Goal: Task Accomplishment & Management: Use online tool/utility

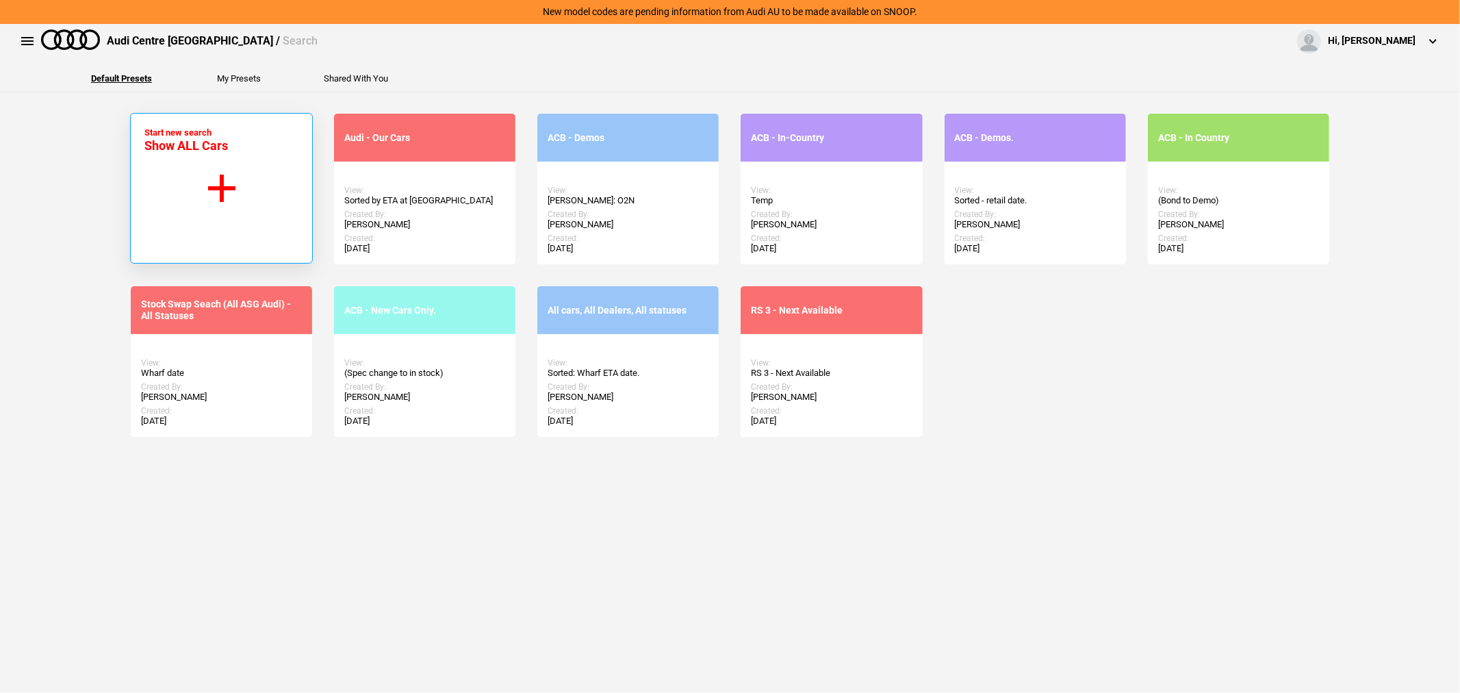
click at [218, 151] on span "Show ALL Cars" at bounding box center [186, 145] width 84 height 14
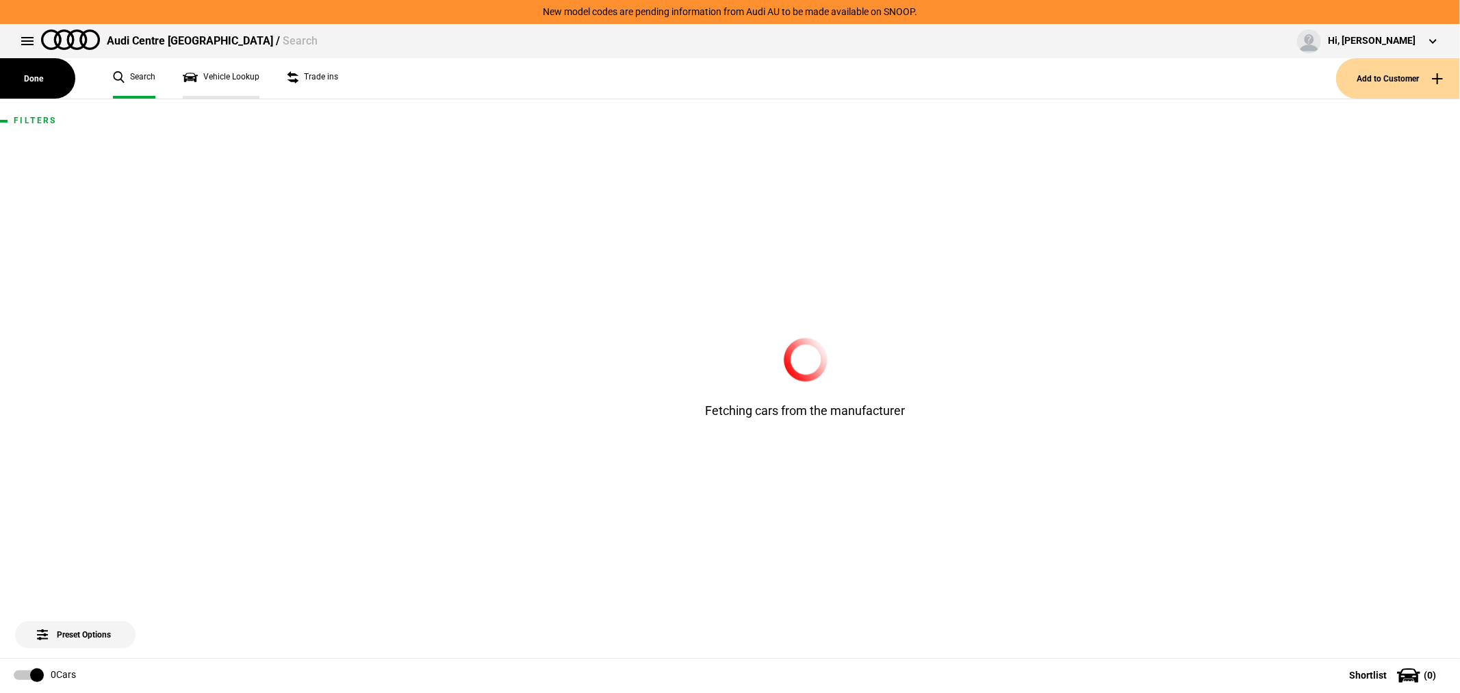
click at [206, 73] on link "Vehicle Lookup" at bounding box center [221, 78] width 77 height 40
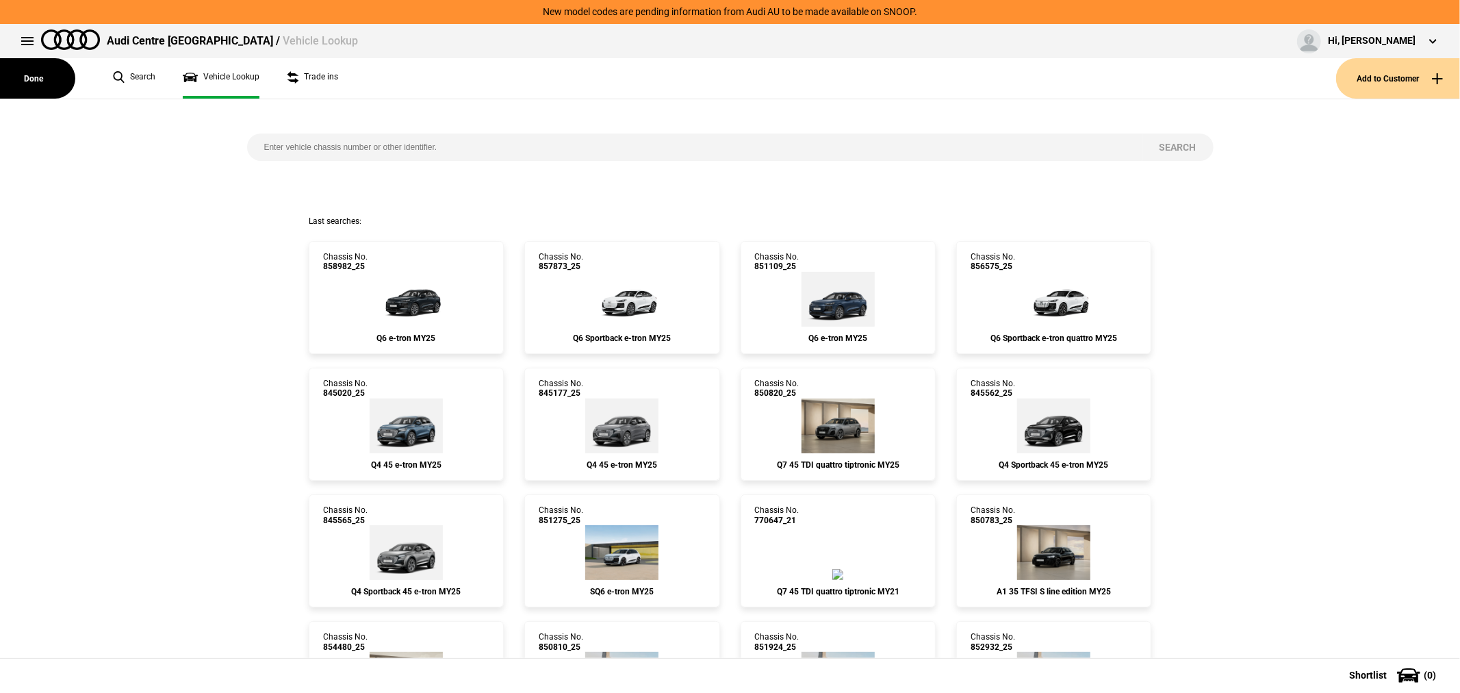
click at [457, 142] on input "search" at bounding box center [694, 146] width 895 height 27
type input "854325"
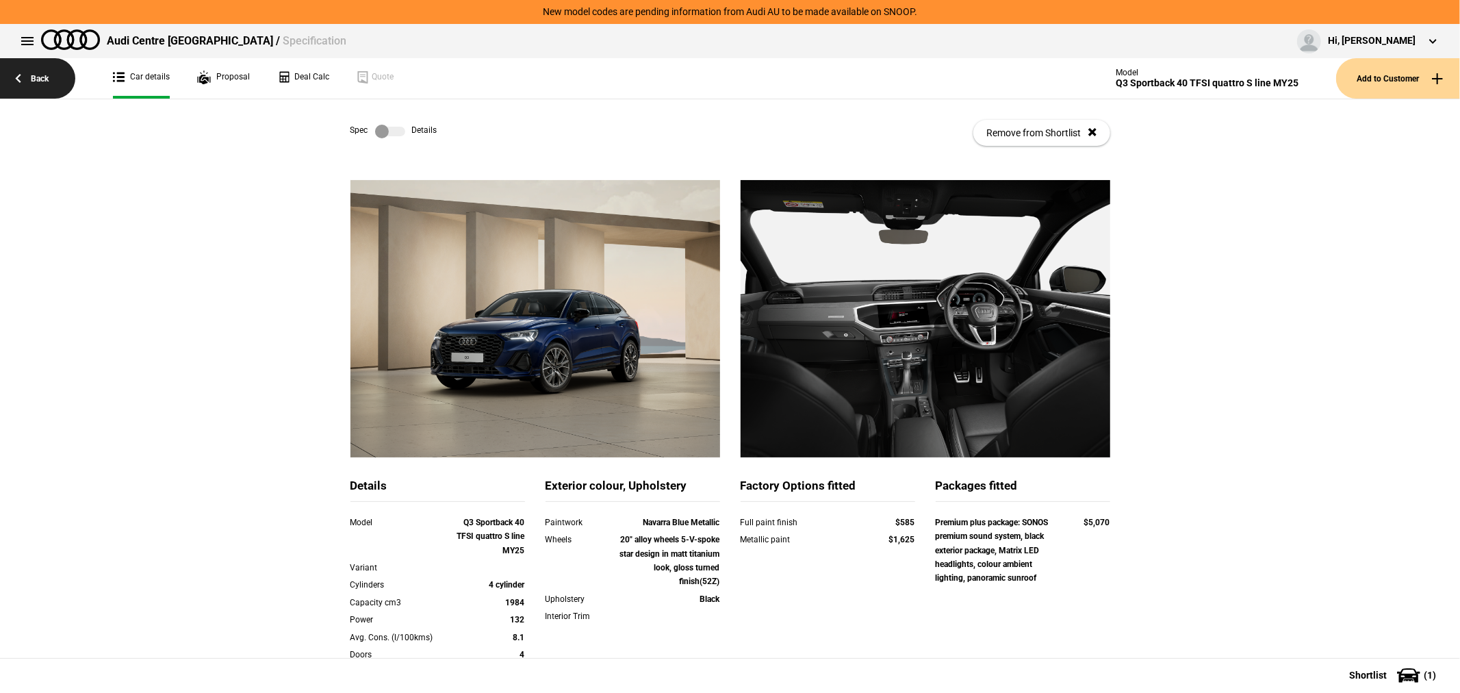
click at [40, 73] on link "Back" at bounding box center [37, 78] width 75 height 40
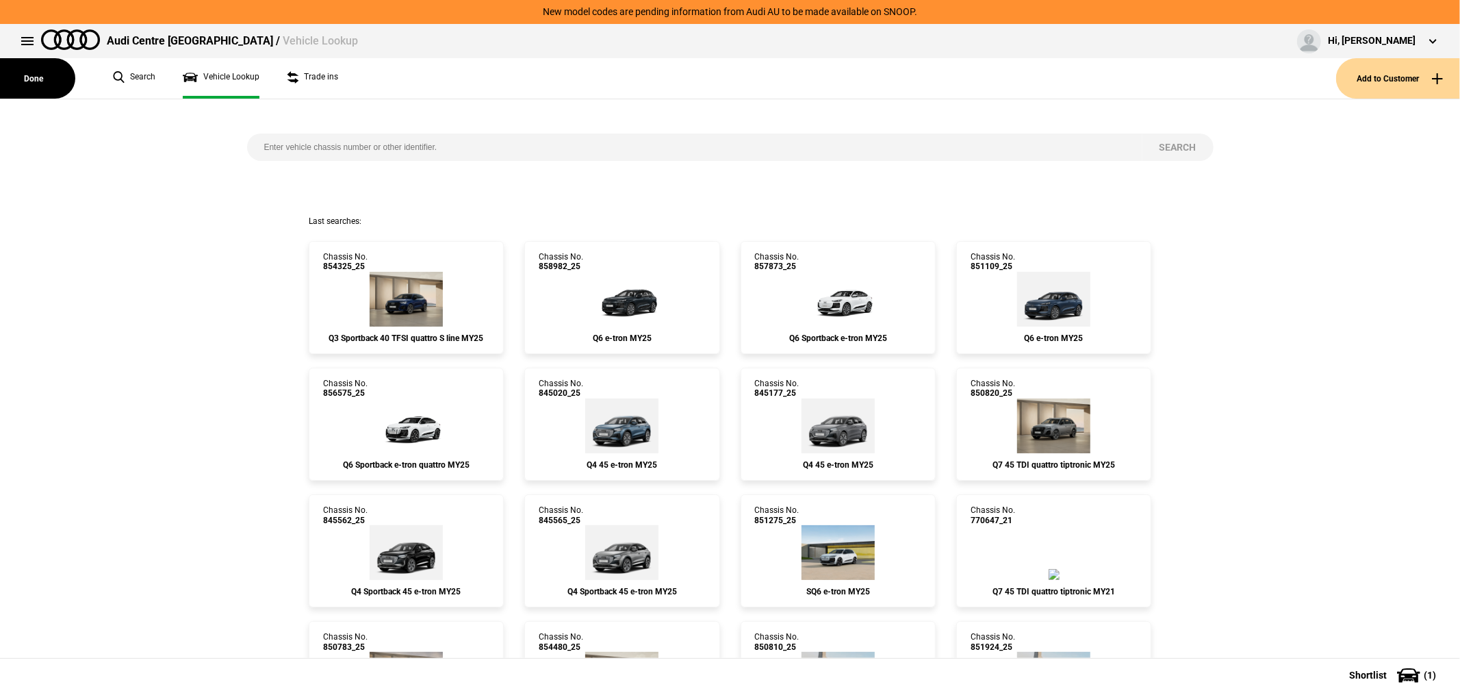
click at [364, 149] on input "search" at bounding box center [694, 146] width 895 height 27
type input "854235"
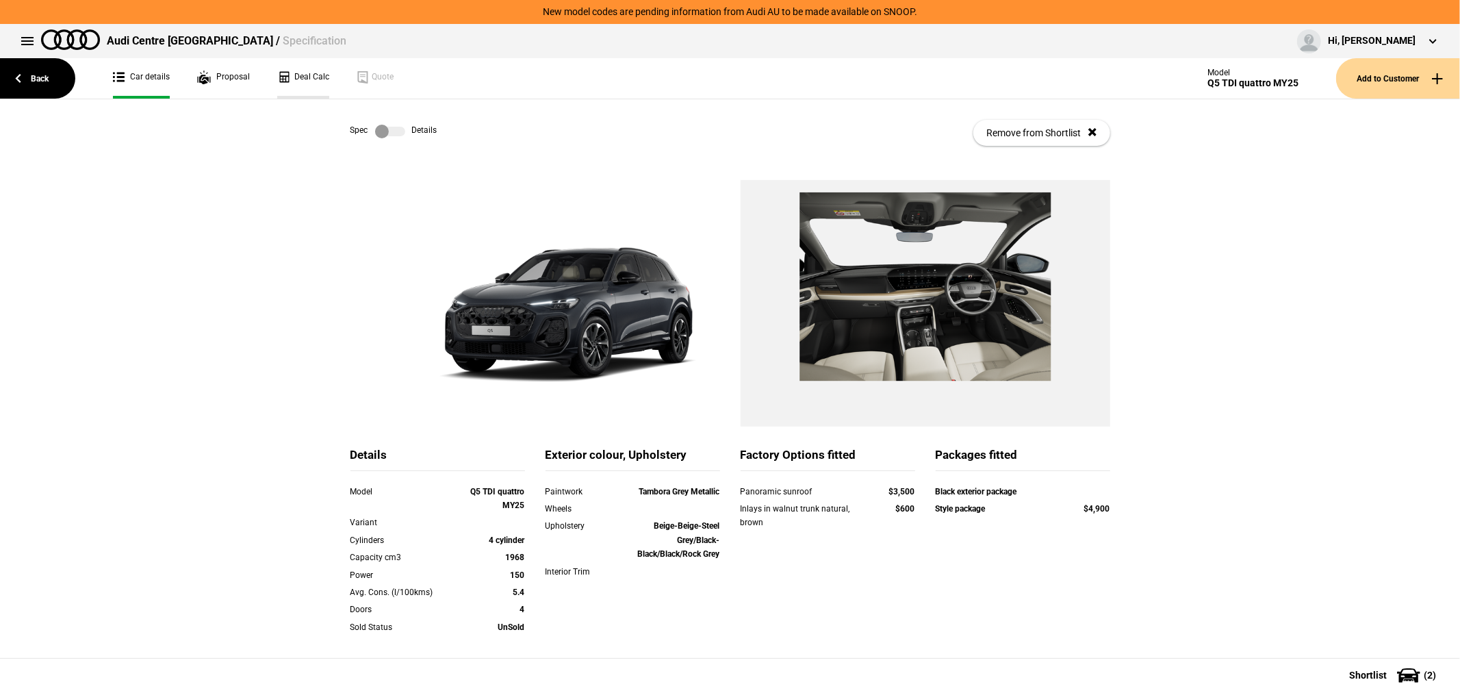
click at [320, 79] on link "Deal Calc" at bounding box center [303, 78] width 52 height 40
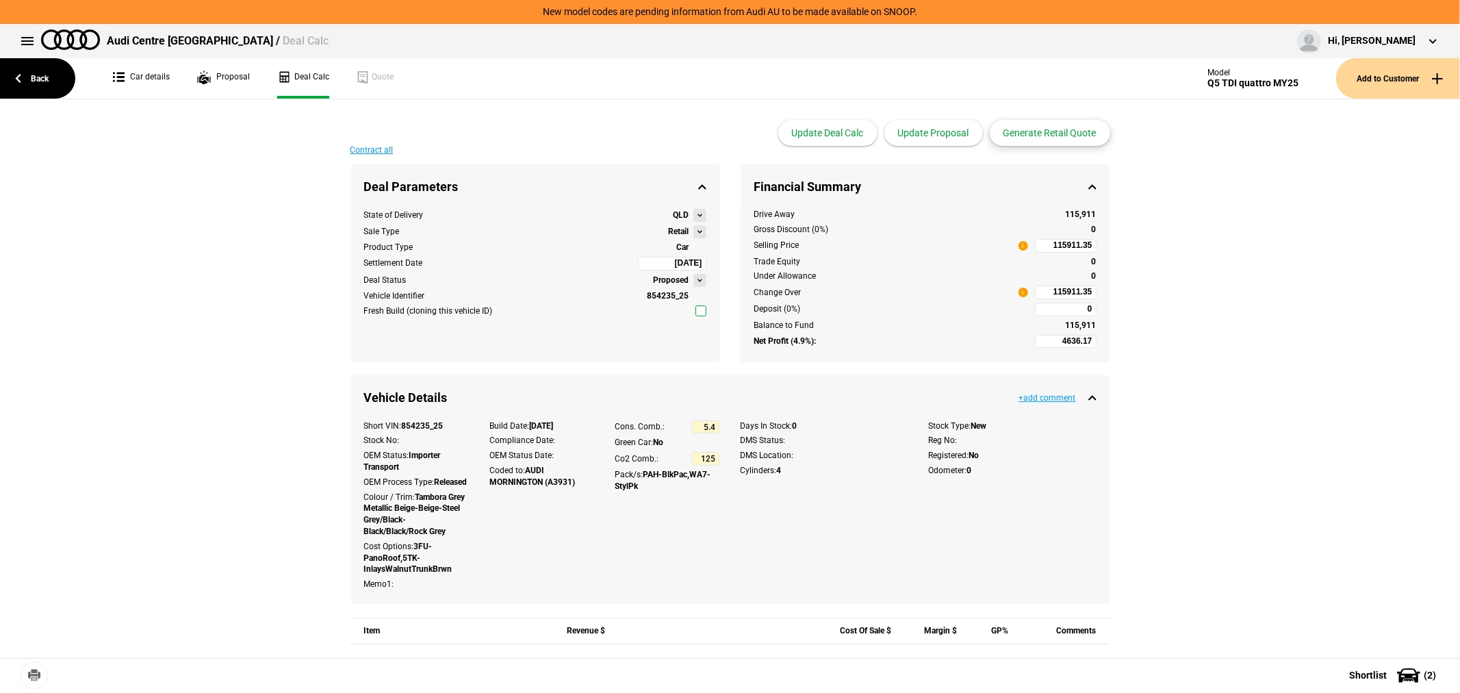
click at [1037, 134] on button "Generate Retail Quote" at bounding box center [1050, 133] width 120 height 26
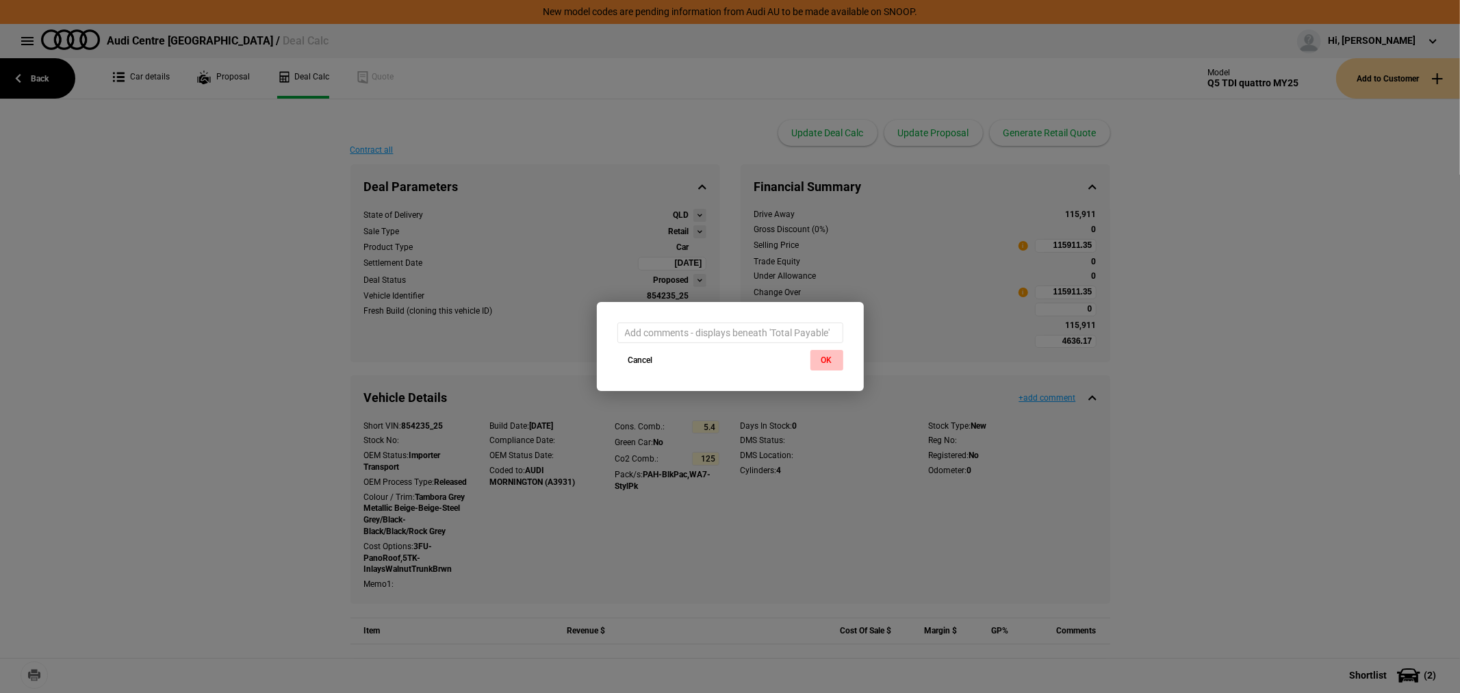
click at [819, 359] on button "OK" at bounding box center [827, 360] width 33 height 21
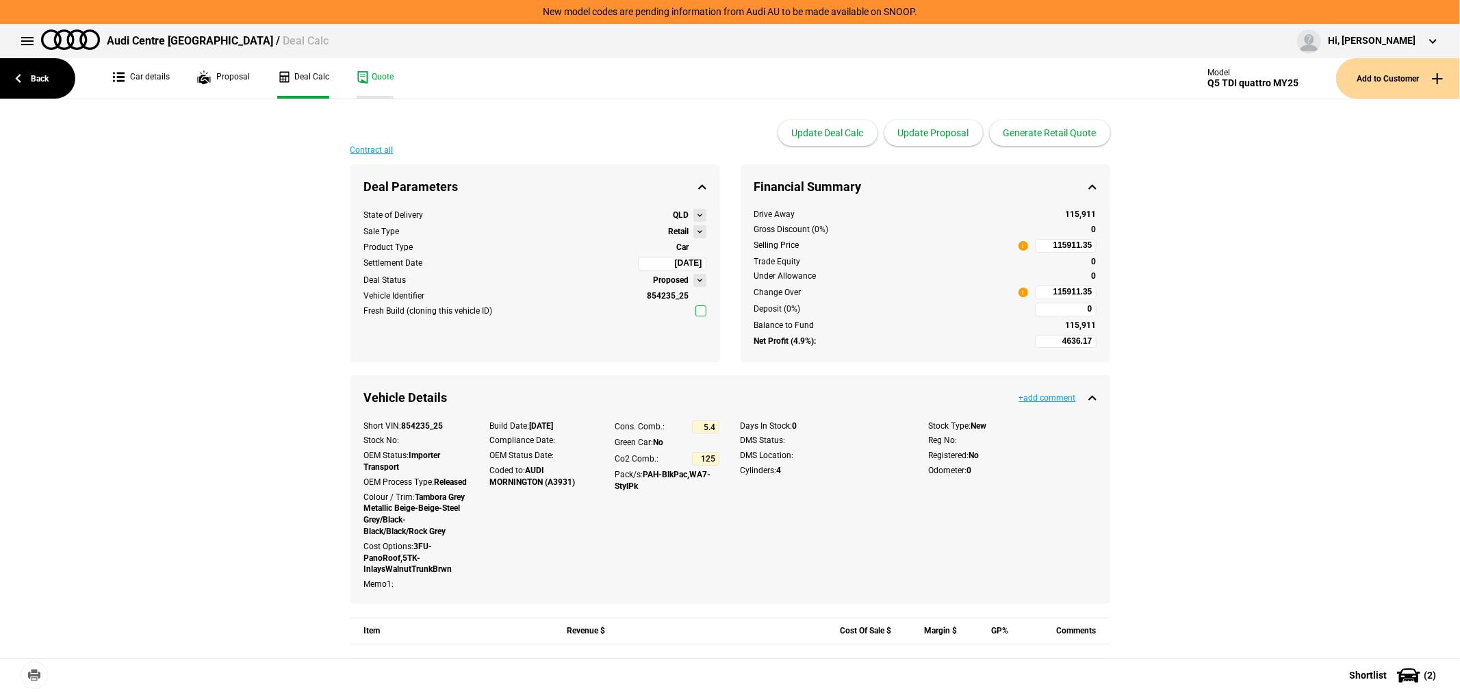
click at [383, 73] on link "Quote" at bounding box center [375, 78] width 37 height 40
click at [44, 65] on link "Back" at bounding box center [37, 78] width 75 height 40
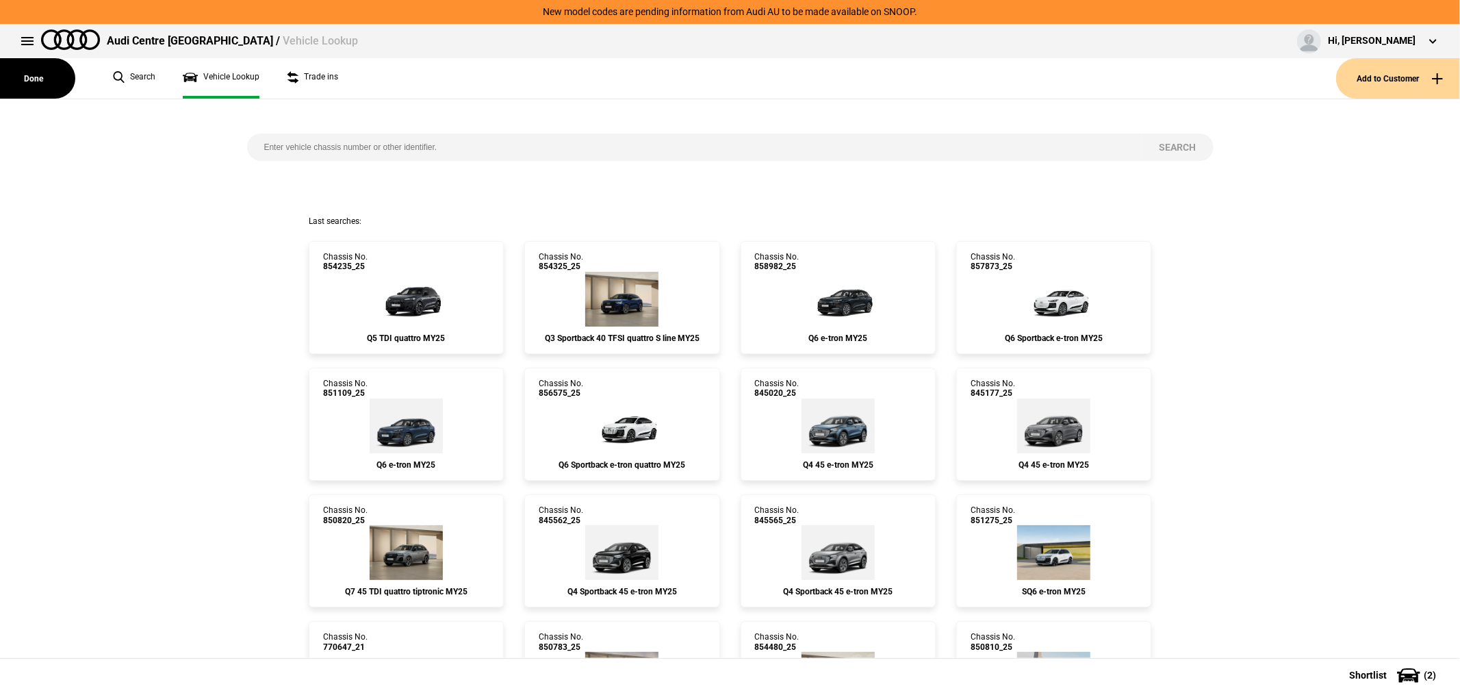
click at [434, 146] on input "search" at bounding box center [694, 146] width 895 height 27
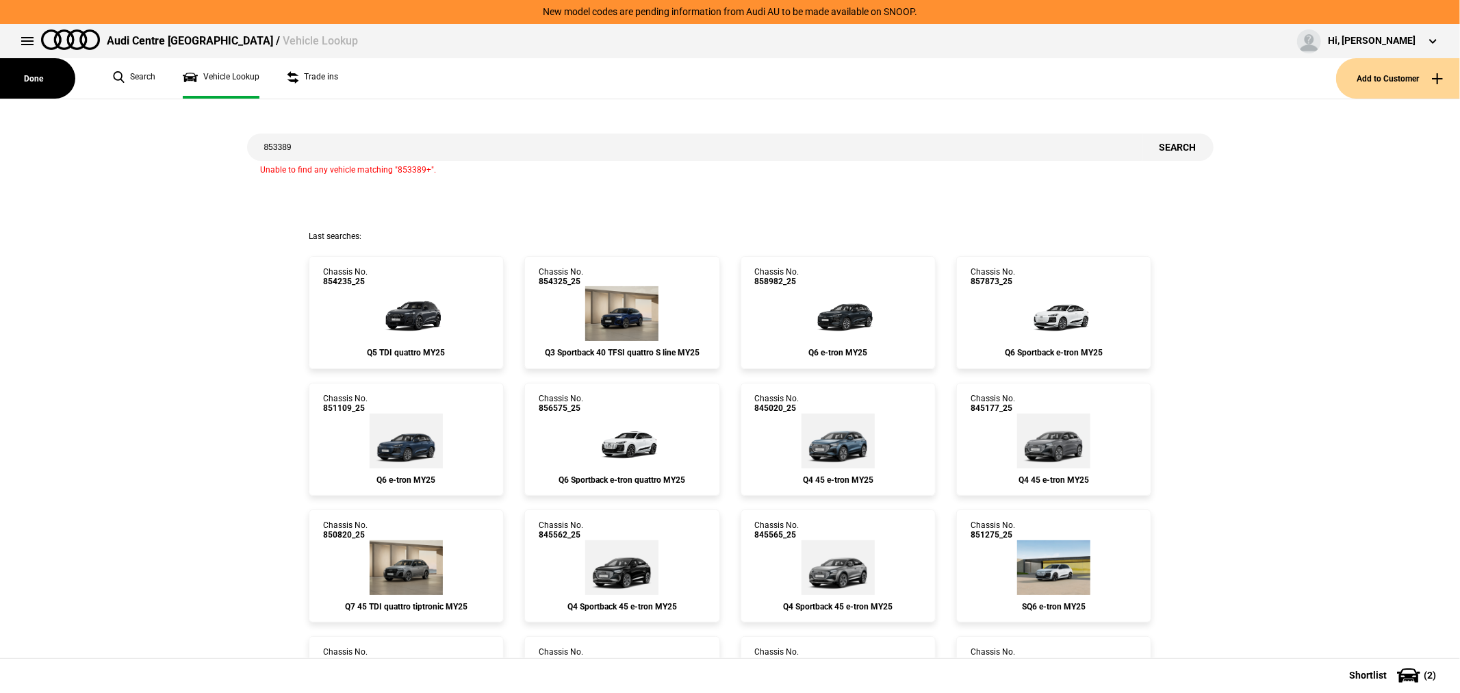
type input "853389"
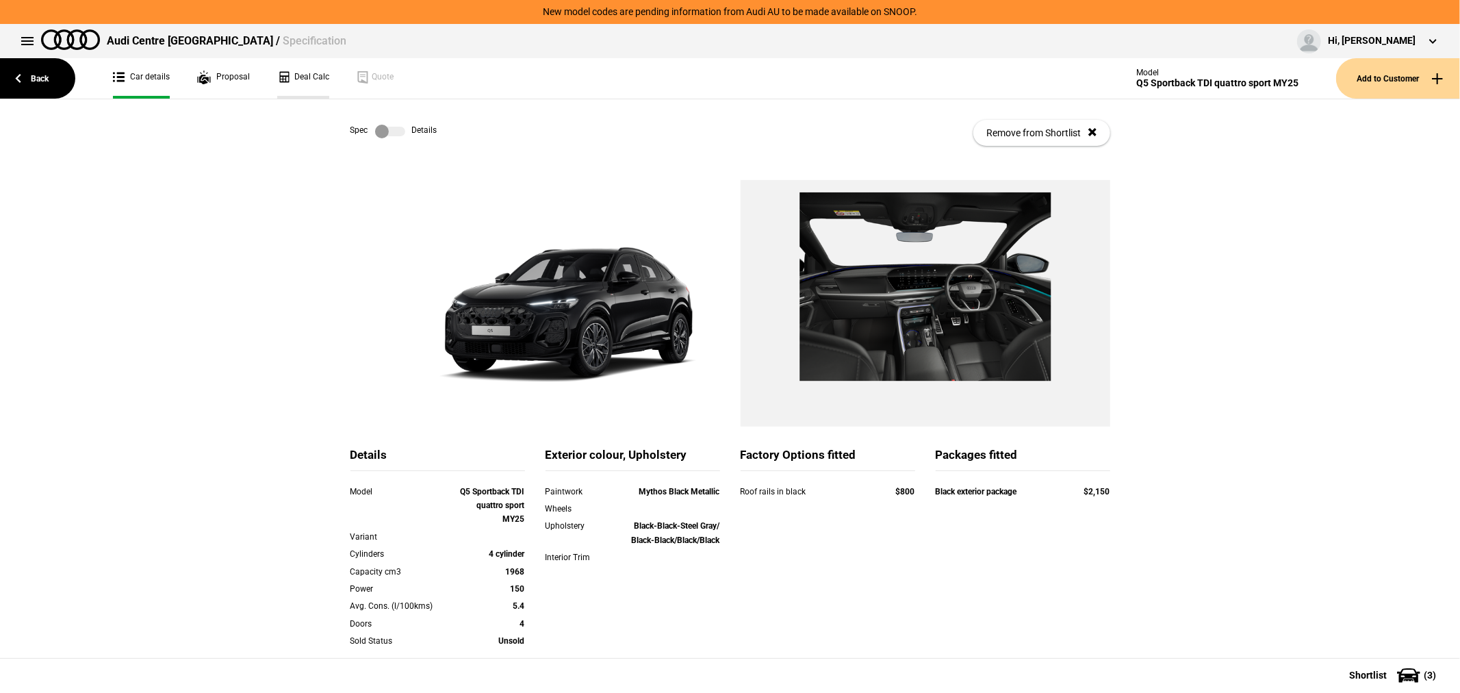
click at [305, 74] on link "Deal Calc" at bounding box center [303, 78] width 52 height 40
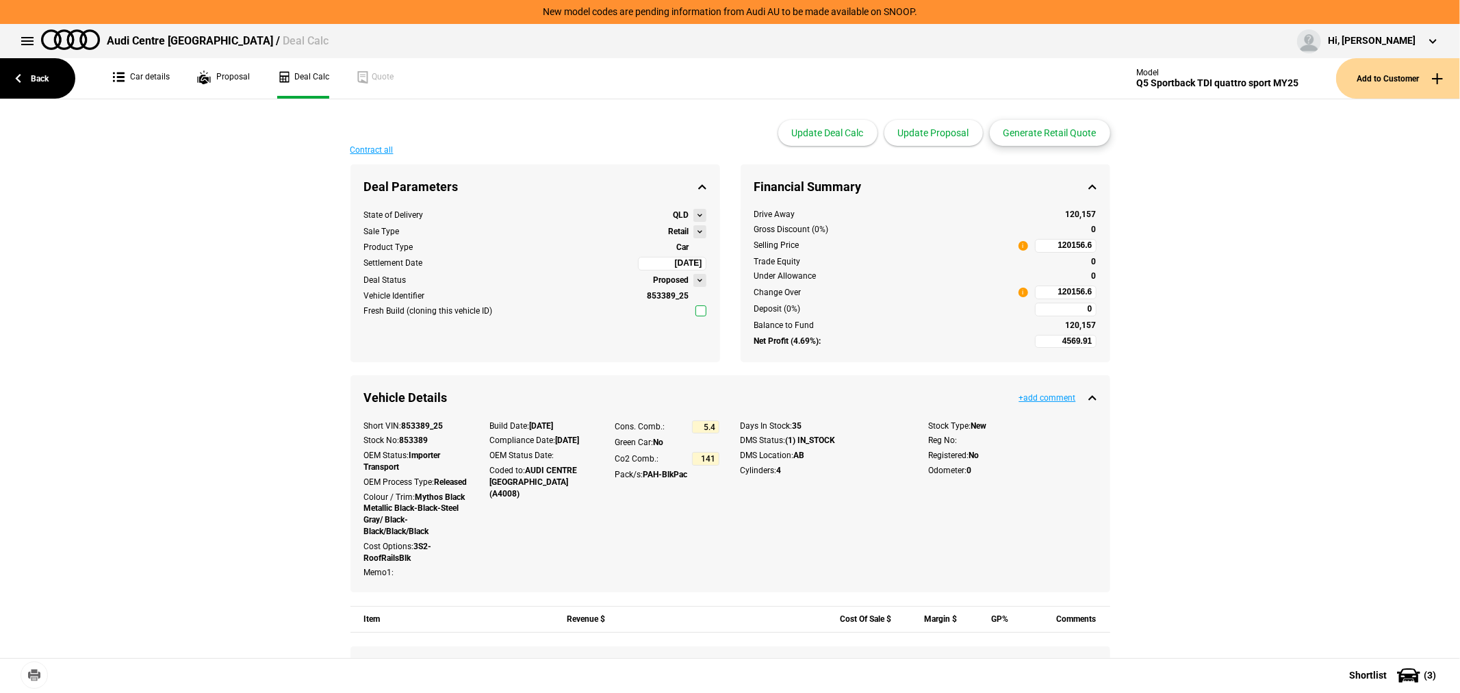
click at [1043, 131] on button "Generate Retail Quote" at bounding box center [1050, 133] width 120 height 26
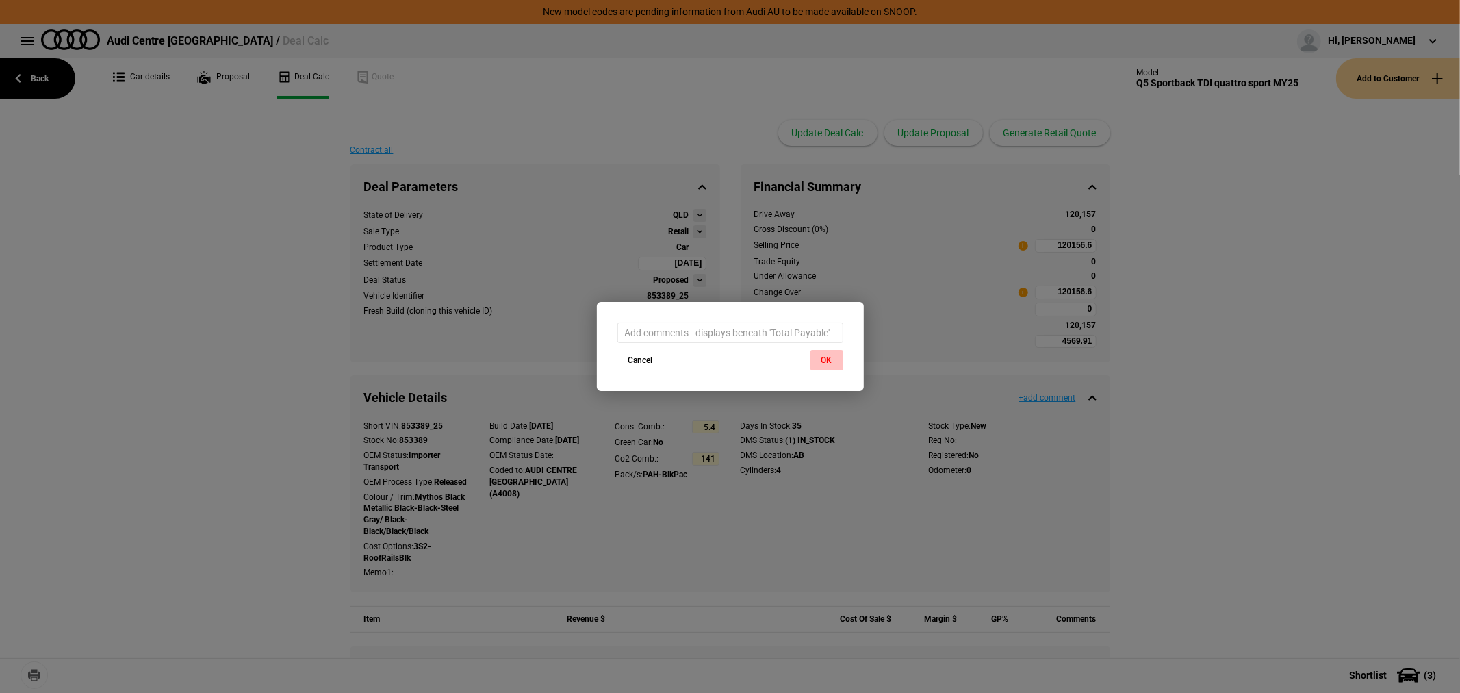
click at [824, 357] on button "OK" at bounding box center [827, 360] width 33 height 21
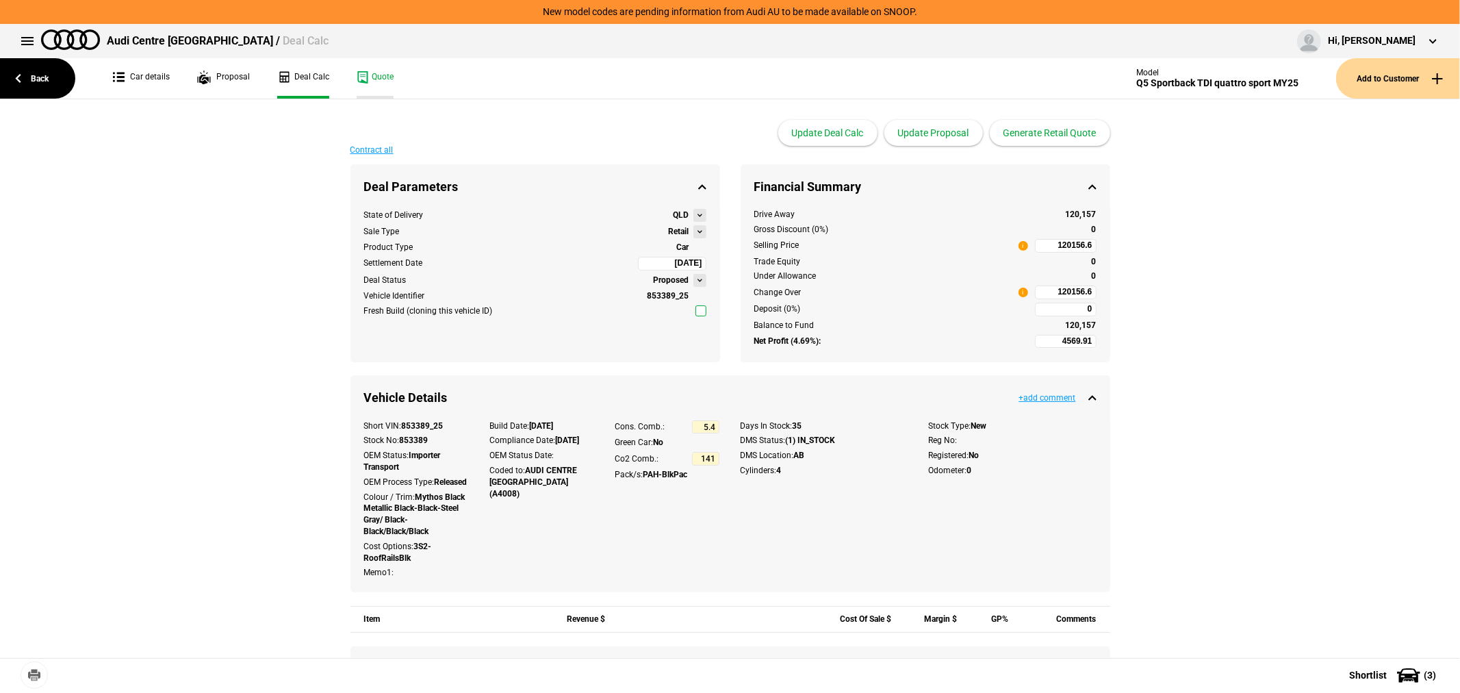
click at [372, 73] on link "Quote" at bounding box center [375, 78] width 37 height 40
